Goal: Transaction & Acquisition: Purchase product/service

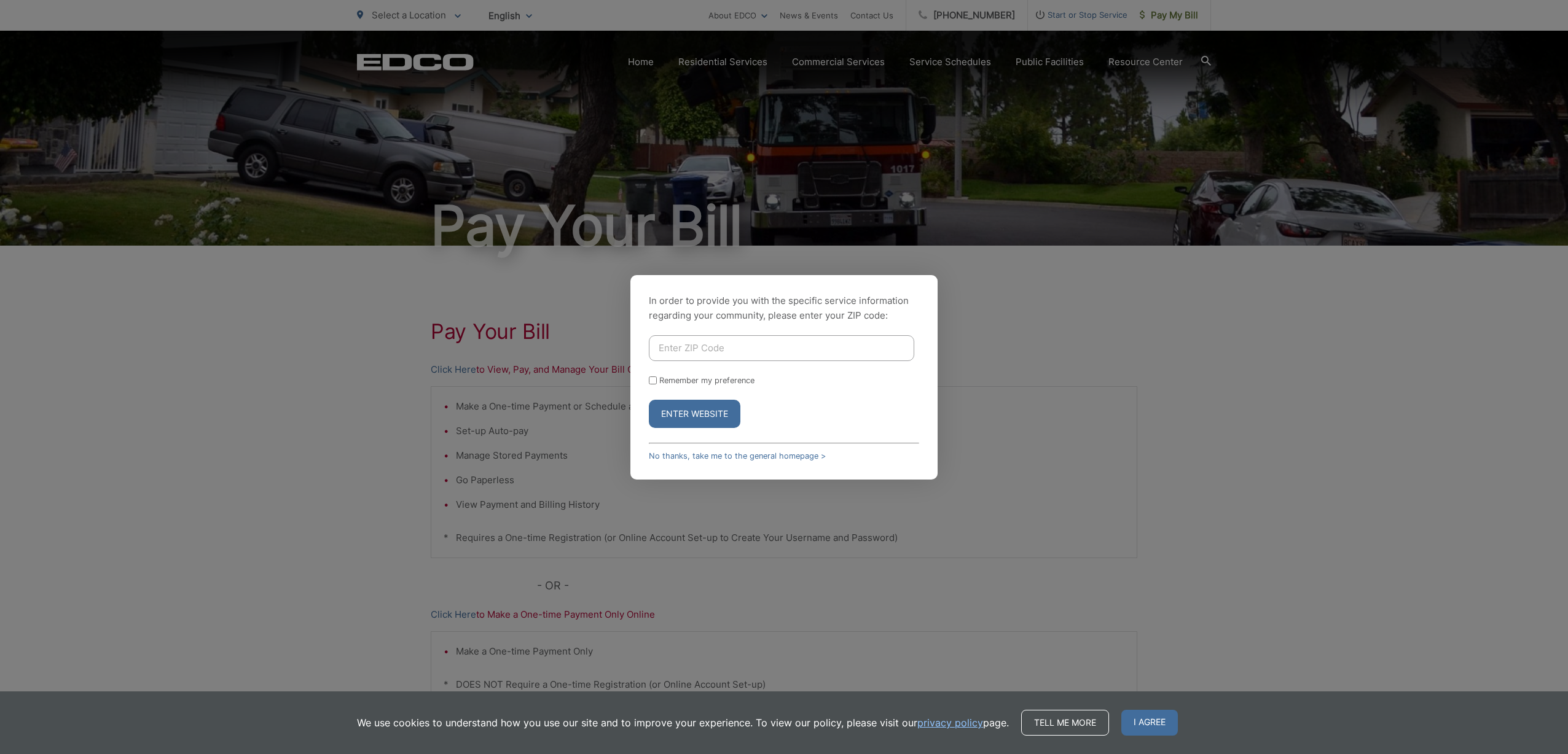
click at [753, 348] on input "Enter ZIP Code" at bounding box center [781, 348] width 266 height 26
type input "92019"
click at [650, 381] on div "In order to provide you with the specific service information regarding your co…" at bounding box center [784, 377] width 307 height 204
click at [655, 382] on input "Remember my preference" at bounding box center [652, 380] width 8 height 8
checkbox input "true"
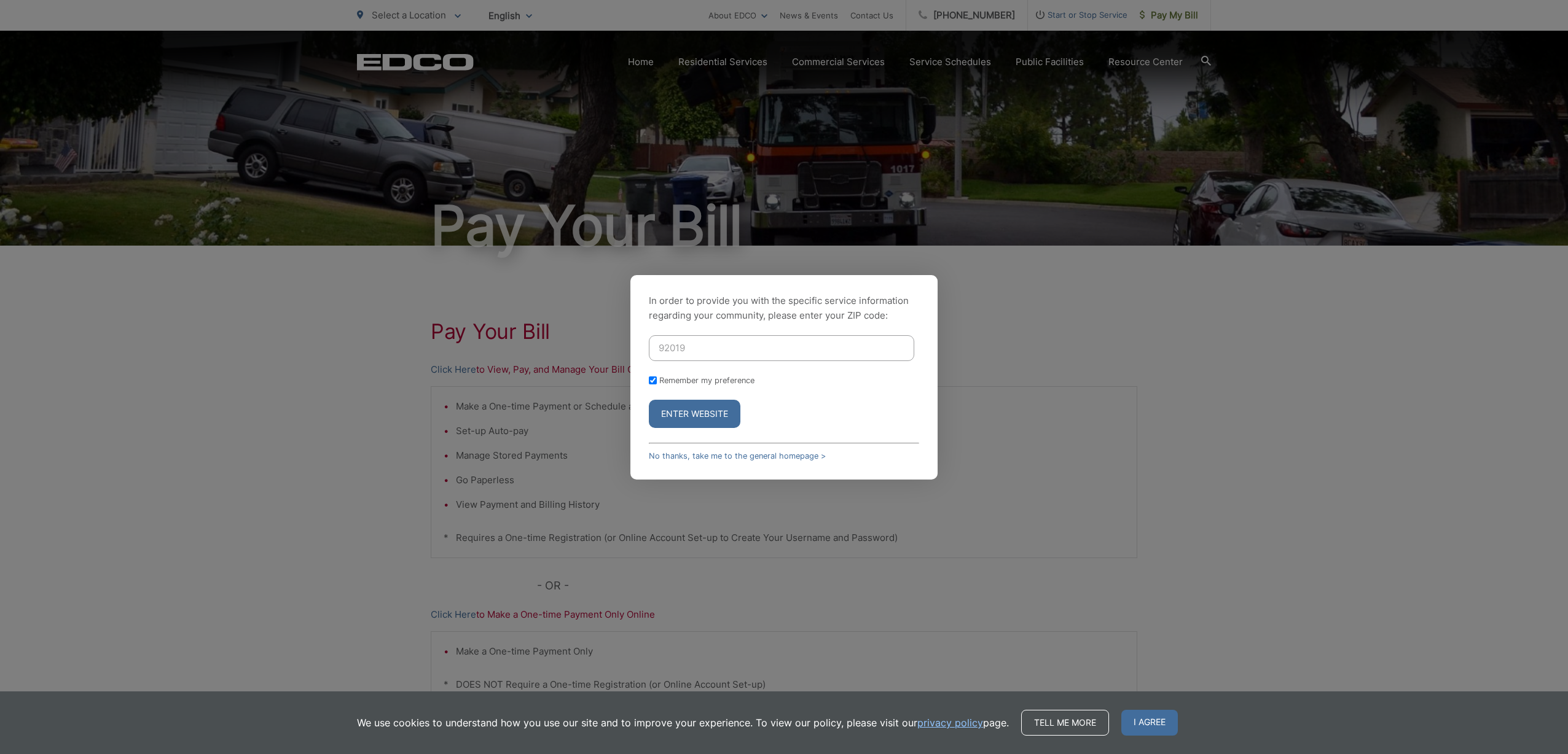
click at [686, 412] on button "Enter Website" at bounding box center [695, 414] width 92 height 28
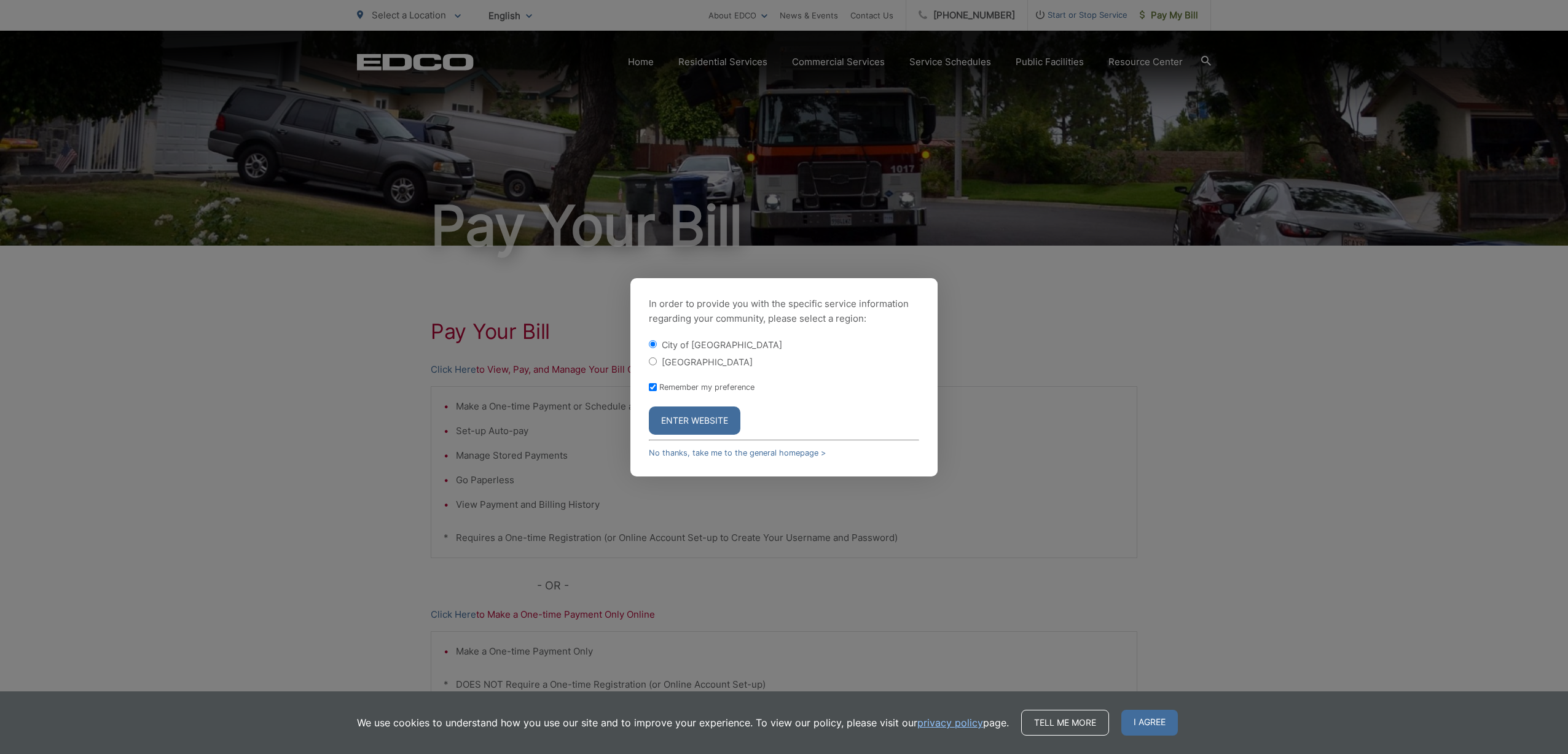
click at [654, 361] on input "[GEOGRAPHIC_DATA]" at bounding box center [652, 361] width 8 height 8
radio input "true"
click at [683, 418] on button "Enter Website" at bounding box center [695, 420] width 92 height 28
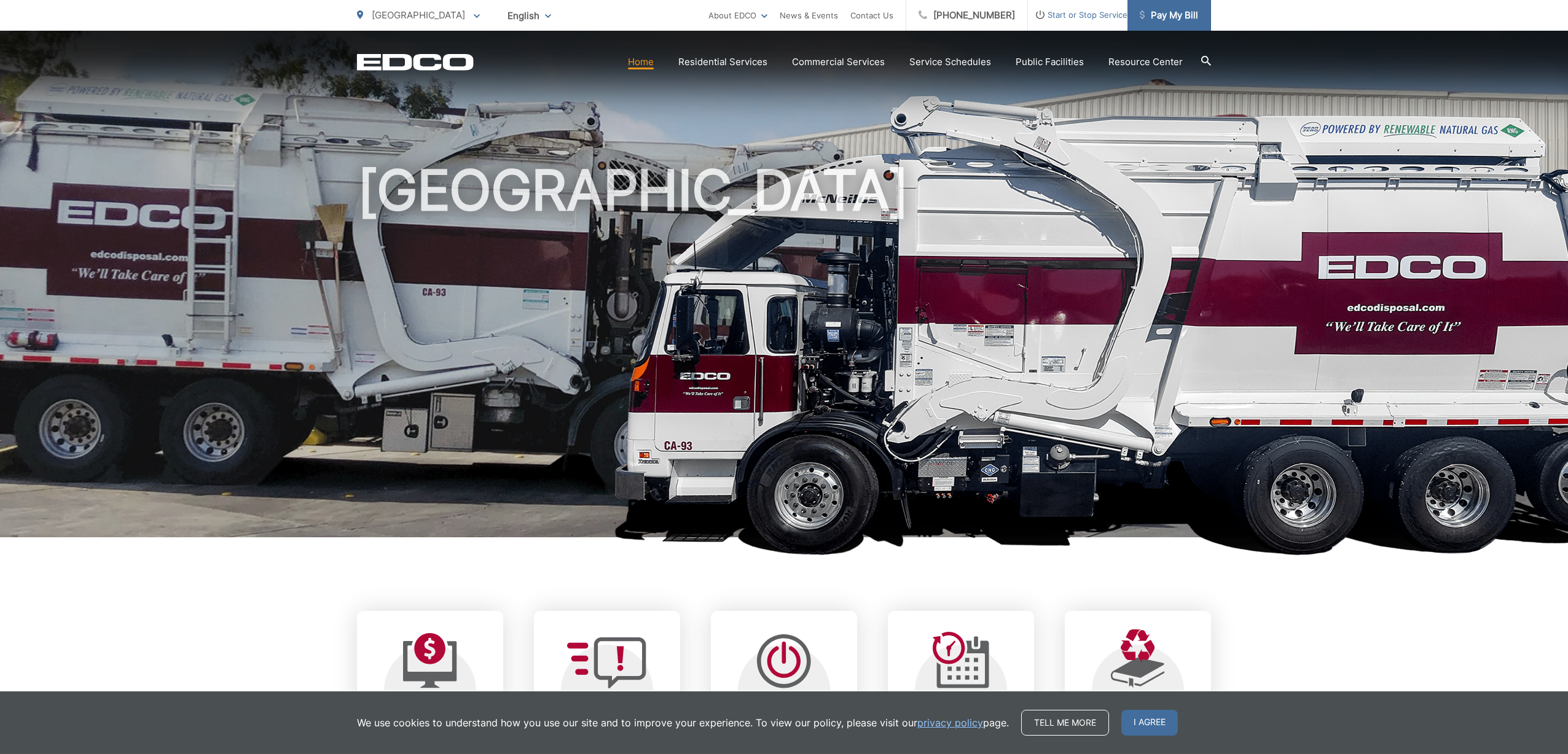
click at [1178, 14] on span "Pay My Bill" at bounding box center [1169, 14] width 59 height 14
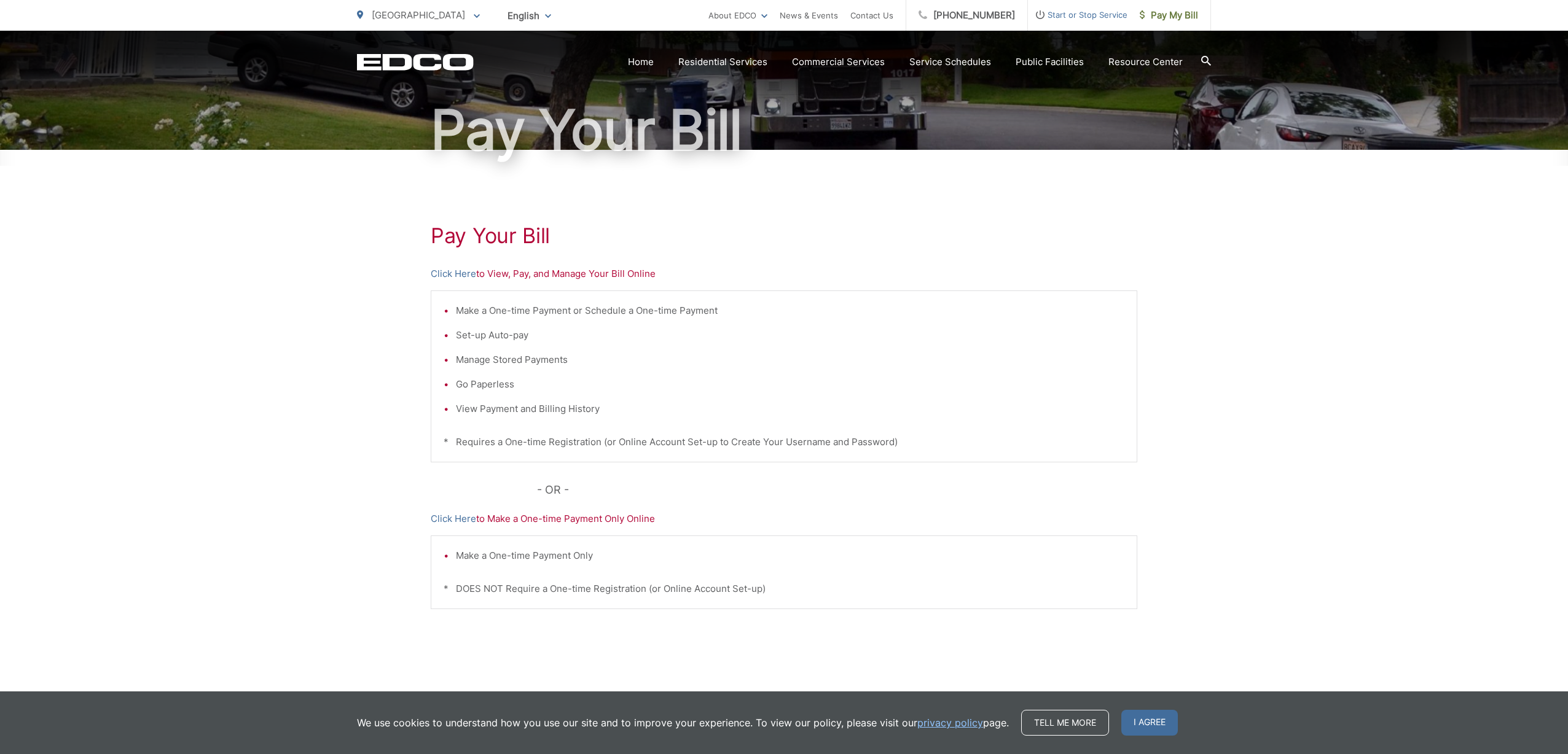
scroll to position [119, 0]
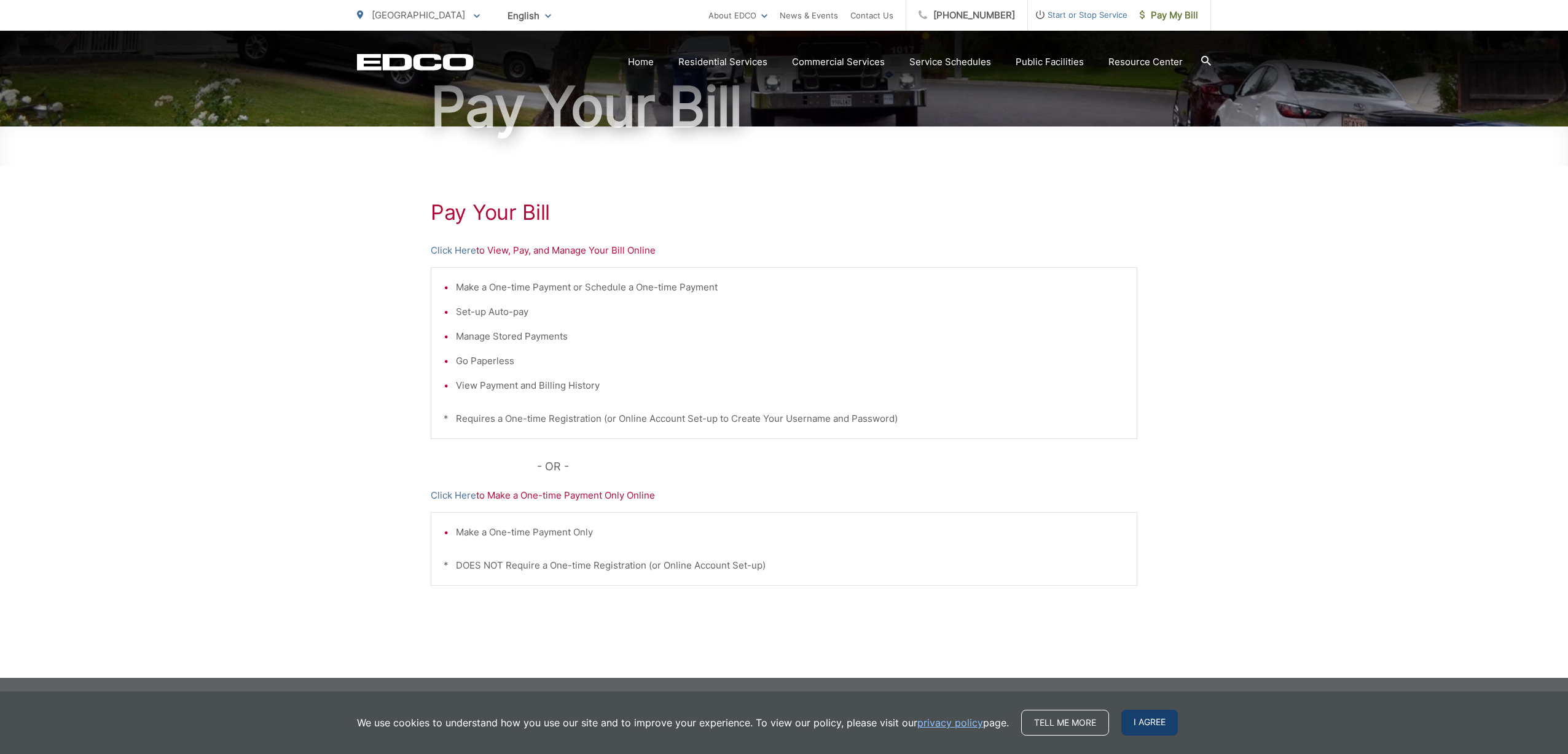
click at [1149, 726] on span "I agree" at bounding box center [1149, 723] width 56 height 26
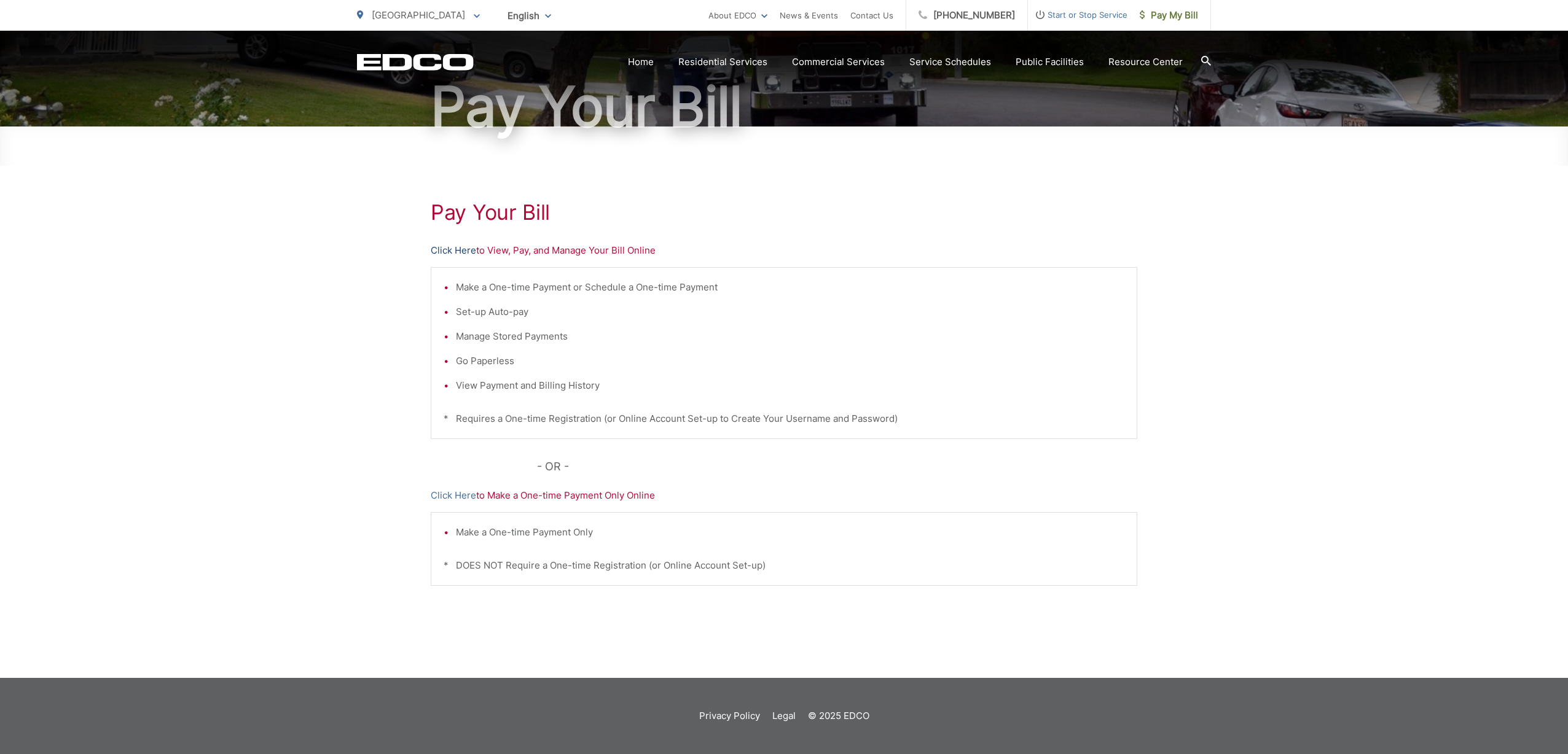
click at [459, 248] on link "Click Here" at bounding box center [453, 250] width 45 height 14
